Goal: Navigation & Orientation: Find specific page/section

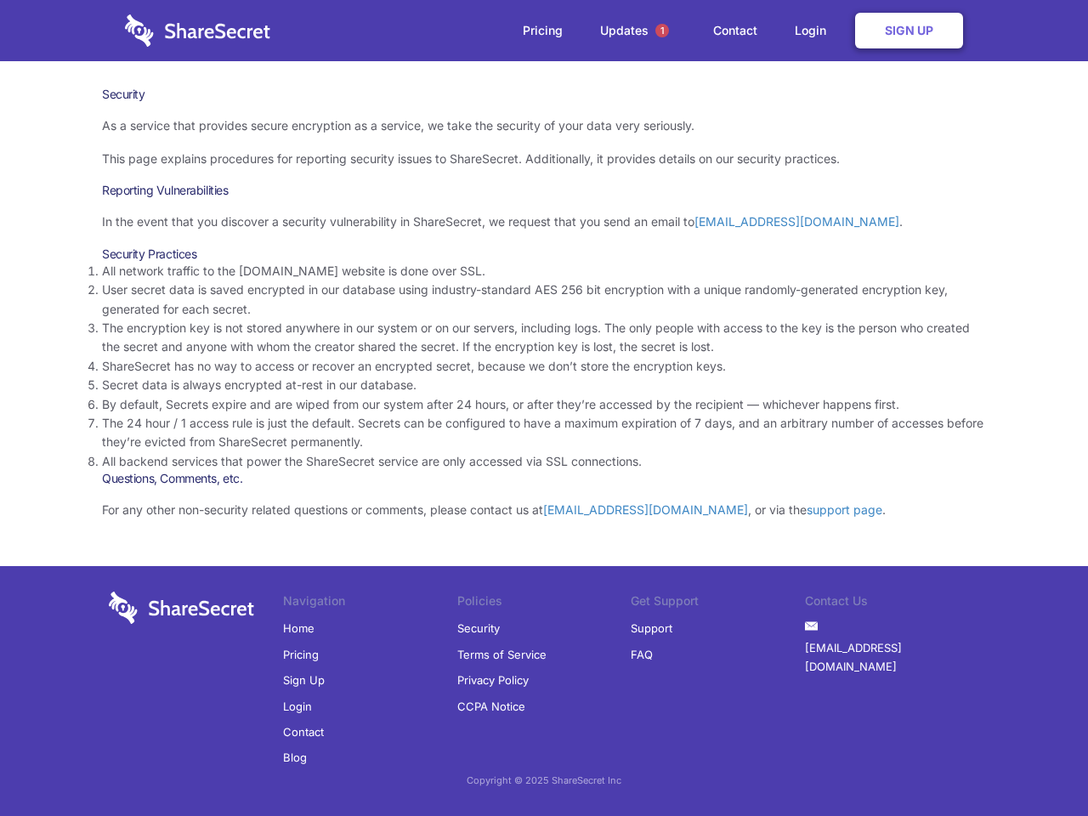
click at [544, 408] on li "By default, Secrets expire and are wiped from our system after 24 hours, or aft…" at bounding box center [544, 404] width 884 height 19
click at [662, 31] on span "1" at bounding box center [662, 31] width 14 height 14
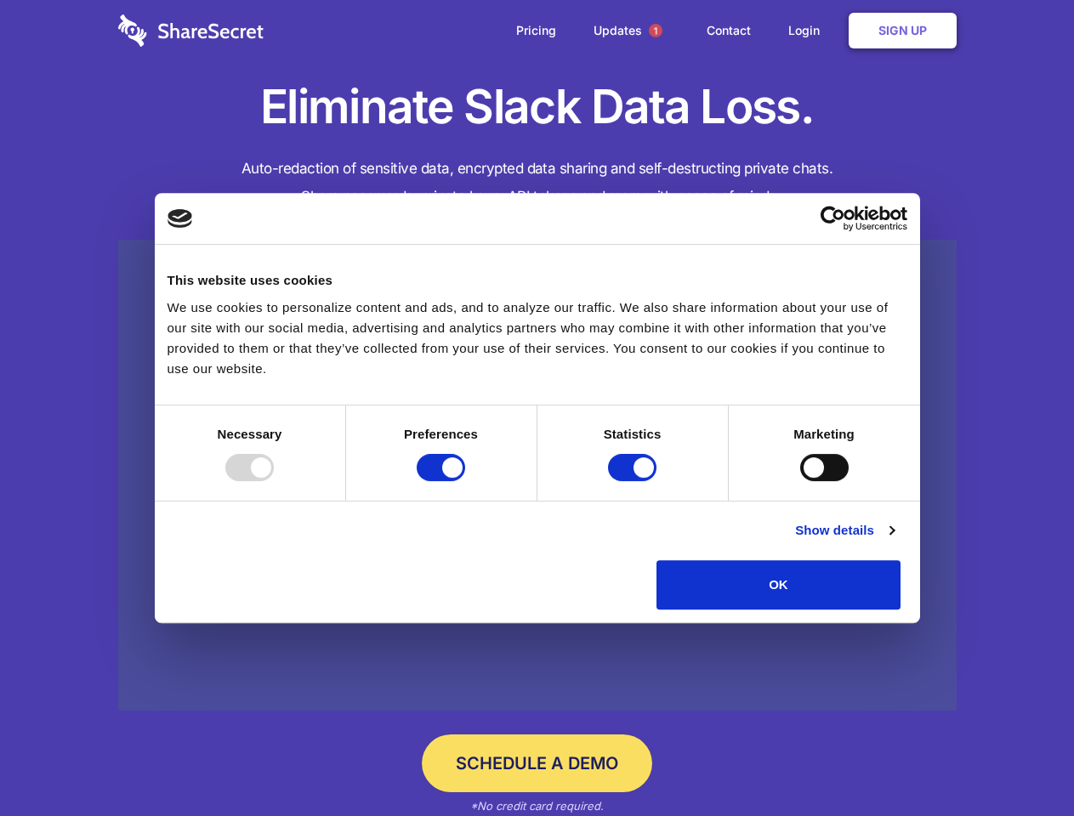
click at [274, 481] on div at bounding box center [249, 467] width 48 height 27
click at [465, 481] on input "Preferences" at bounding box center [440, 467] width 48 height 27
checkbox input "false"
click at [634, 481] on input "Statistics" at bounding box center [632, 467] width 48 height 27
checkbox input "false"
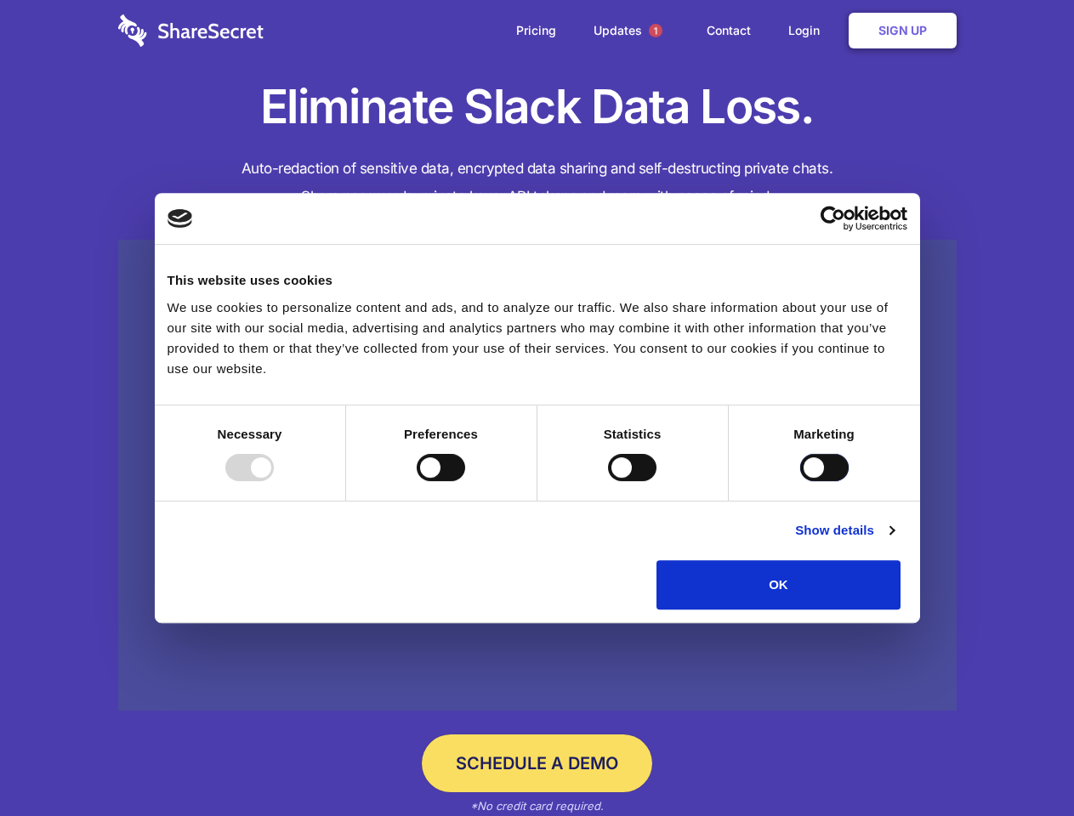
click at [800, 481] on input "Marketing" at bounding box center [824, 467] width 48 height 27
checkbox input "true"
click at [893, 541] on link "Show details" at bounding box center [844, 530] width 99 height 20
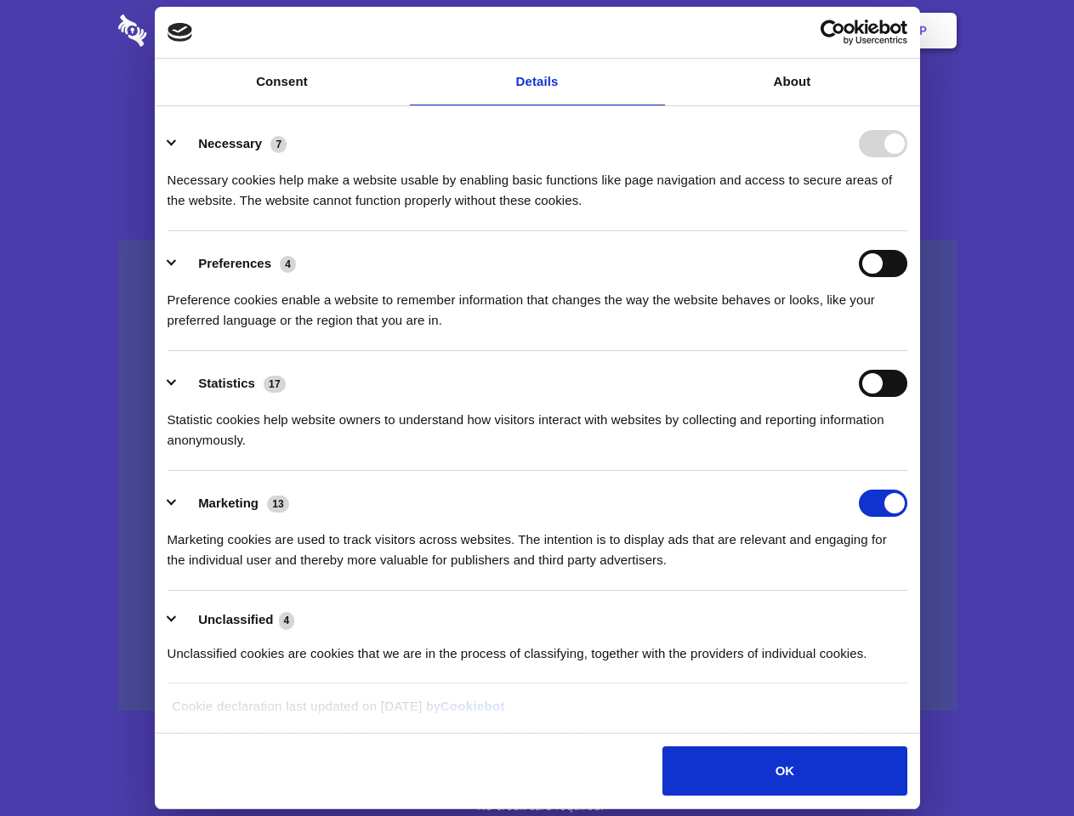
click at [907, 231] on li "Necessary 7 Necessary cookies help make a website usable by enabling basic func…" at bounding box center [536, 171] width 739 height 120
click at [654, 31] on span "1" at bounding box center [656, 31] width 14 height 14
